Goal: Task Accomplishment & Management: Use online tool/utility

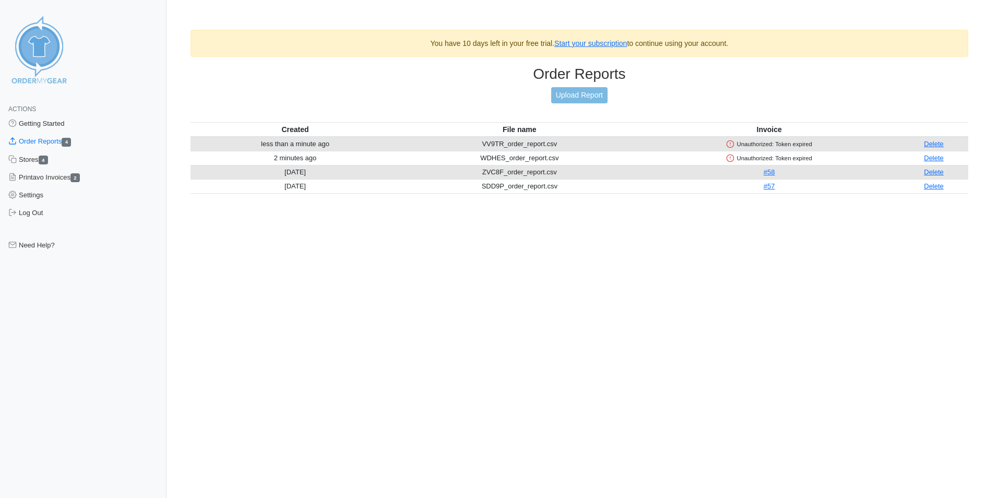
drag, startPoint x: 928, startPoint y: 144, endPoint x: 542, endPoint y: 67, distance: 392.8
click at [928, 144] on link "Delete" at bounding box center [934, 144] width 20 height 8
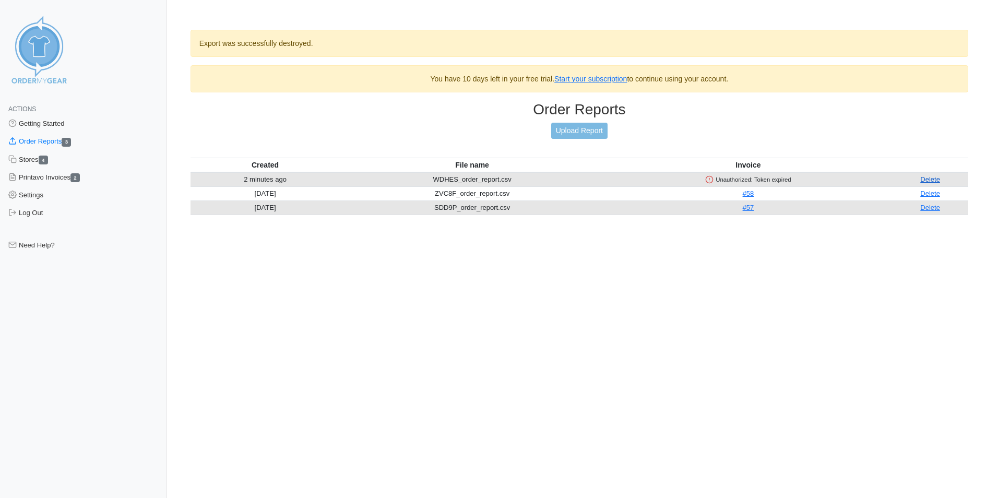
click at [925, 180] on link "Delete" at bounding box center [930, 179] width 20 height 8
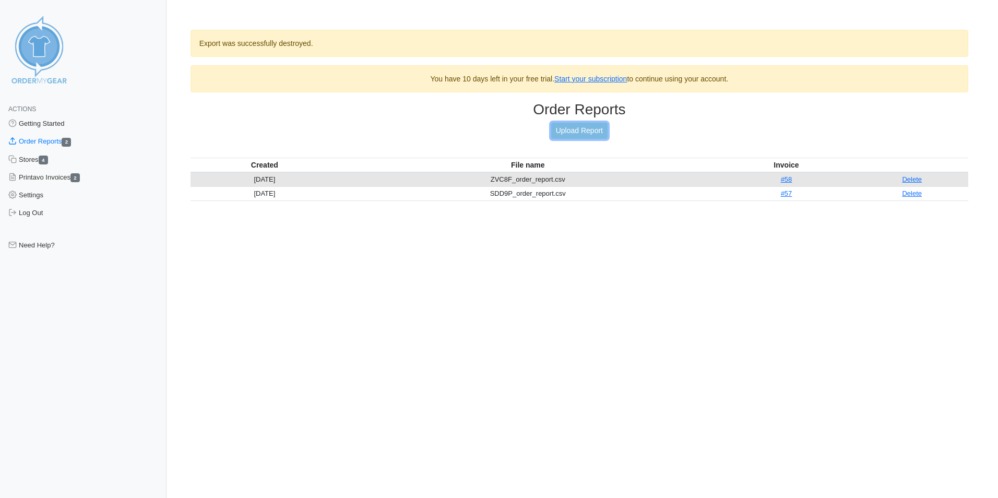
click at [575, 129] on link "Upload Report" at bounding box center [579, 131] width 56 height 16
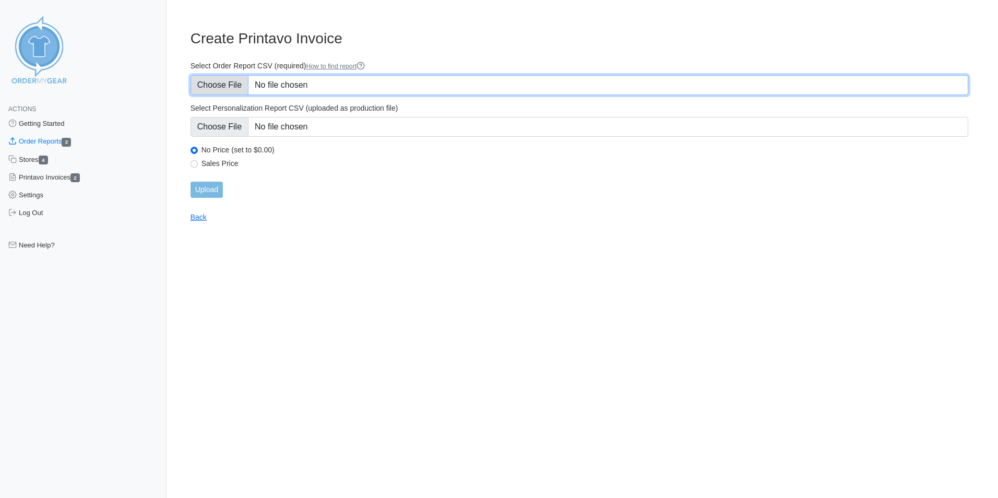
click at [239, 89] on input "Select Order Report CSV (required) How to find report" at bounding box center [580, 85] width 778 height 20
type input "C:\fakepath\SHTD2_order_report.csv"
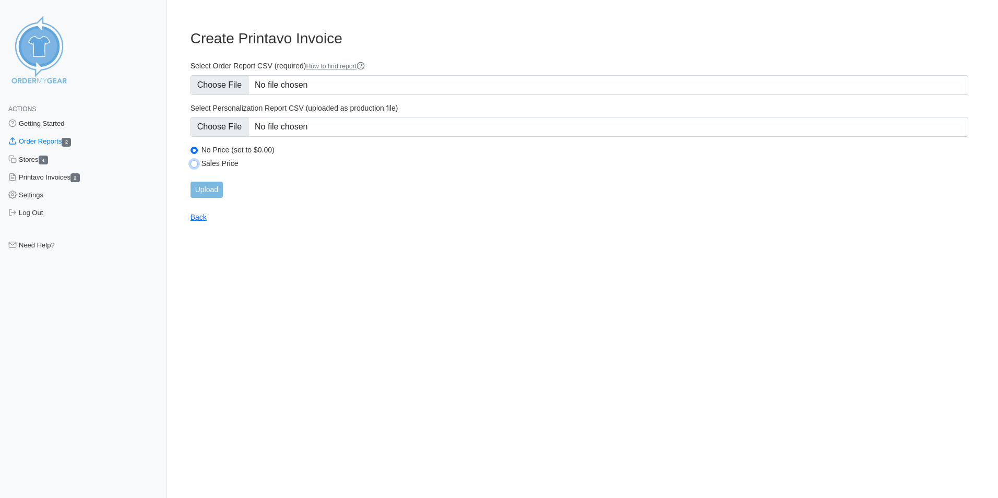
click at [195, 162] on input "Sales Price" at bounding box center [194, 163] width 7 height 7
radio input "true"
click at [215, 190] on input "Upload" at bounding box center [207, 190] width 32 height 16
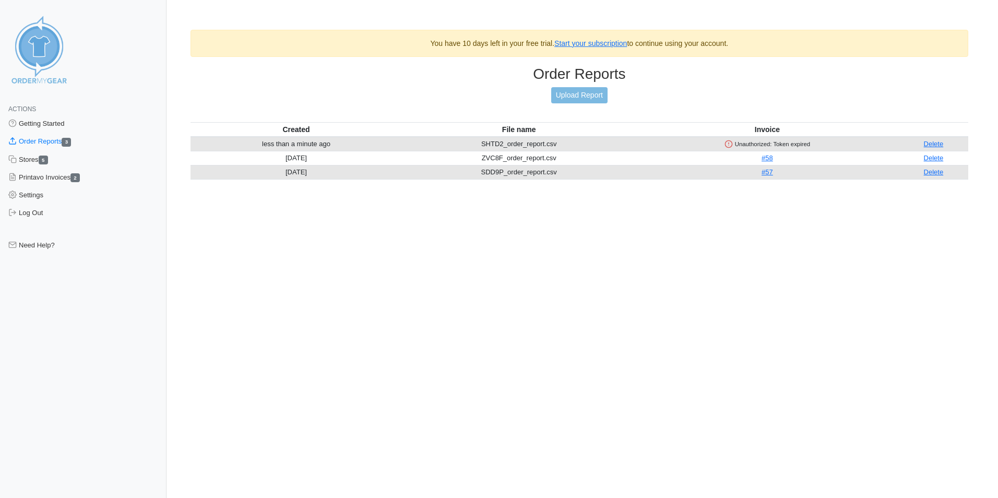
click at [725, 145] on icon at bounding box center [729, 144] width 8 height 8
drag, startPoint x: 731, startPoint y: 144, endPoint x: 930, endPoint y: 148, distance: 199.0
click at [930, 148] on link "Delete" at bounding box center [934, 144] width 20 height 8
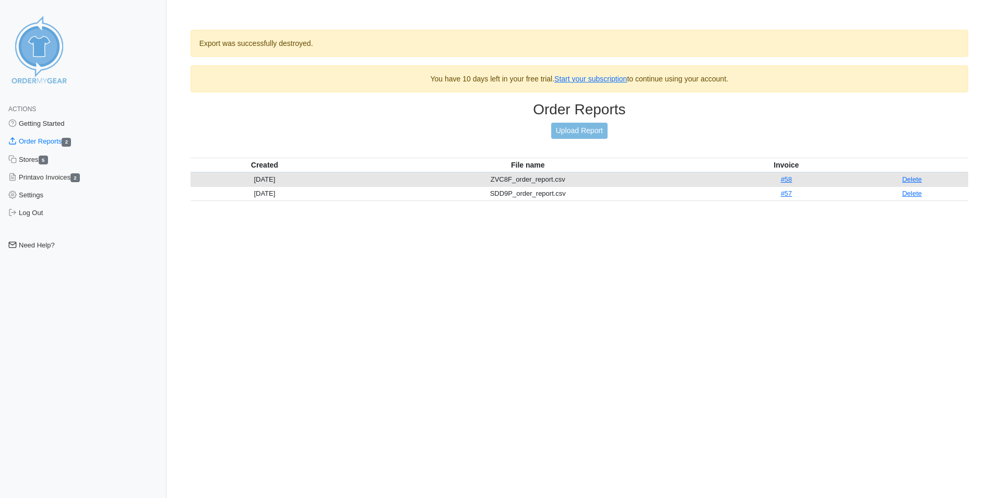
click at [44, 244] on link "Need Help?" at bounding box center [83, 246] width 167 height 18
click at [584, 132] on link "Upload Report" at bounding box center [579, 131] width 56 height 16
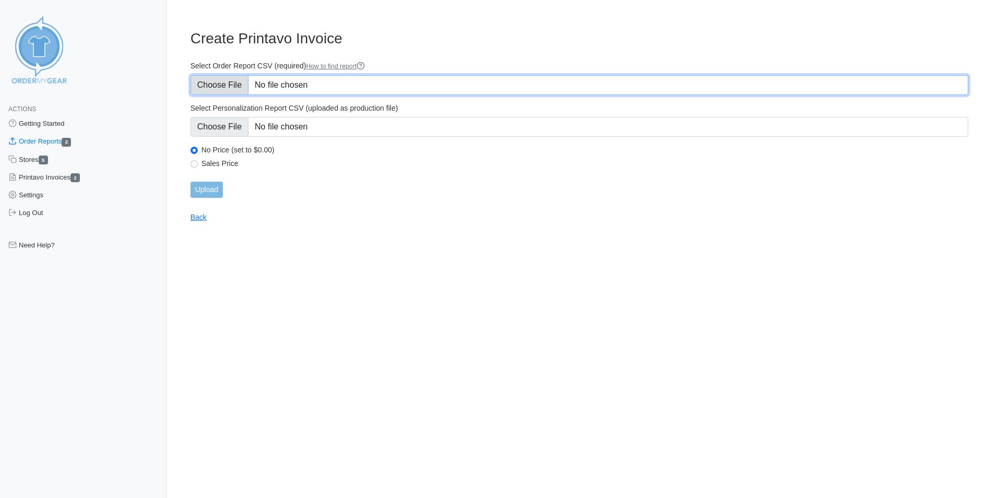
click at [237, 84] on input "Select Order Report CSV (required) How to find report" at bounding box center [580, 85] width 778 height 20
type input "C:\fakepath\SHTD2_order_report.csv"
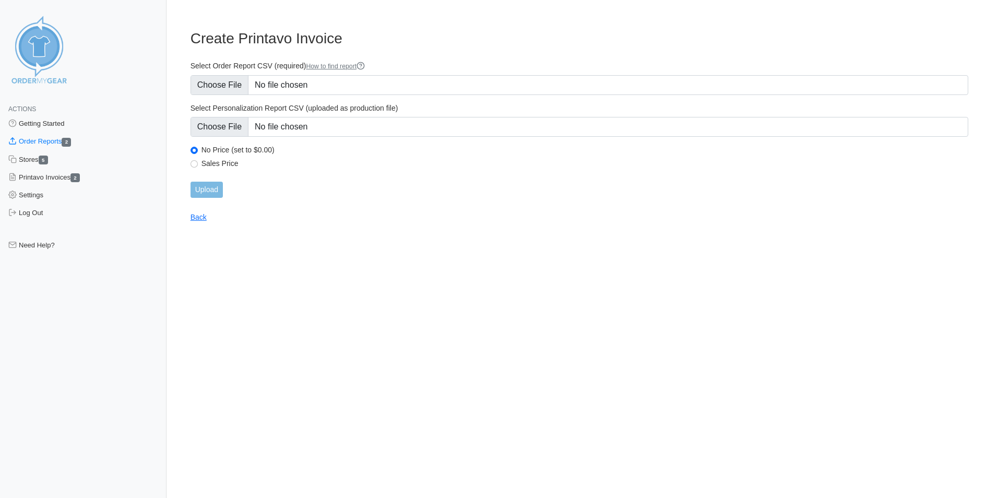
click at [212, 165] on label "Sales Price" at bounding box center [585, 163] width 767 height 9
click at [198, 165] on input "Sales Price" at bounding box center [194, 163] width 7 height 7
radio input "true"
click at [214, 189] on input "Upload" at bounding box center [207, 190] width 32 height 16
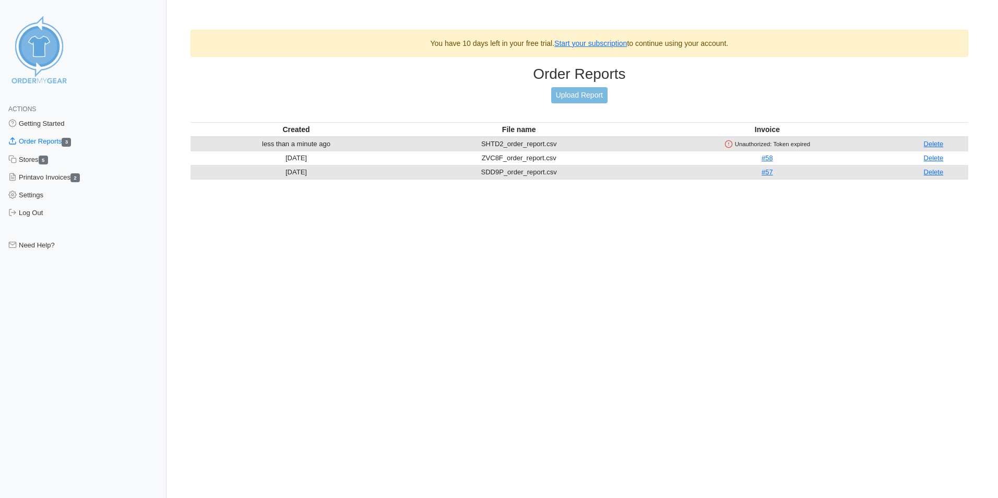
drag, startPoint x: 930, startPoint y: 144, endPoint x: 547, endPoint y: 70, distance: 389.6
click at [930, 144] on link "Delete" at bounding box center [934, 144] width 20 height 8
